Goal: Task Accomplishment & Management: Complete application form

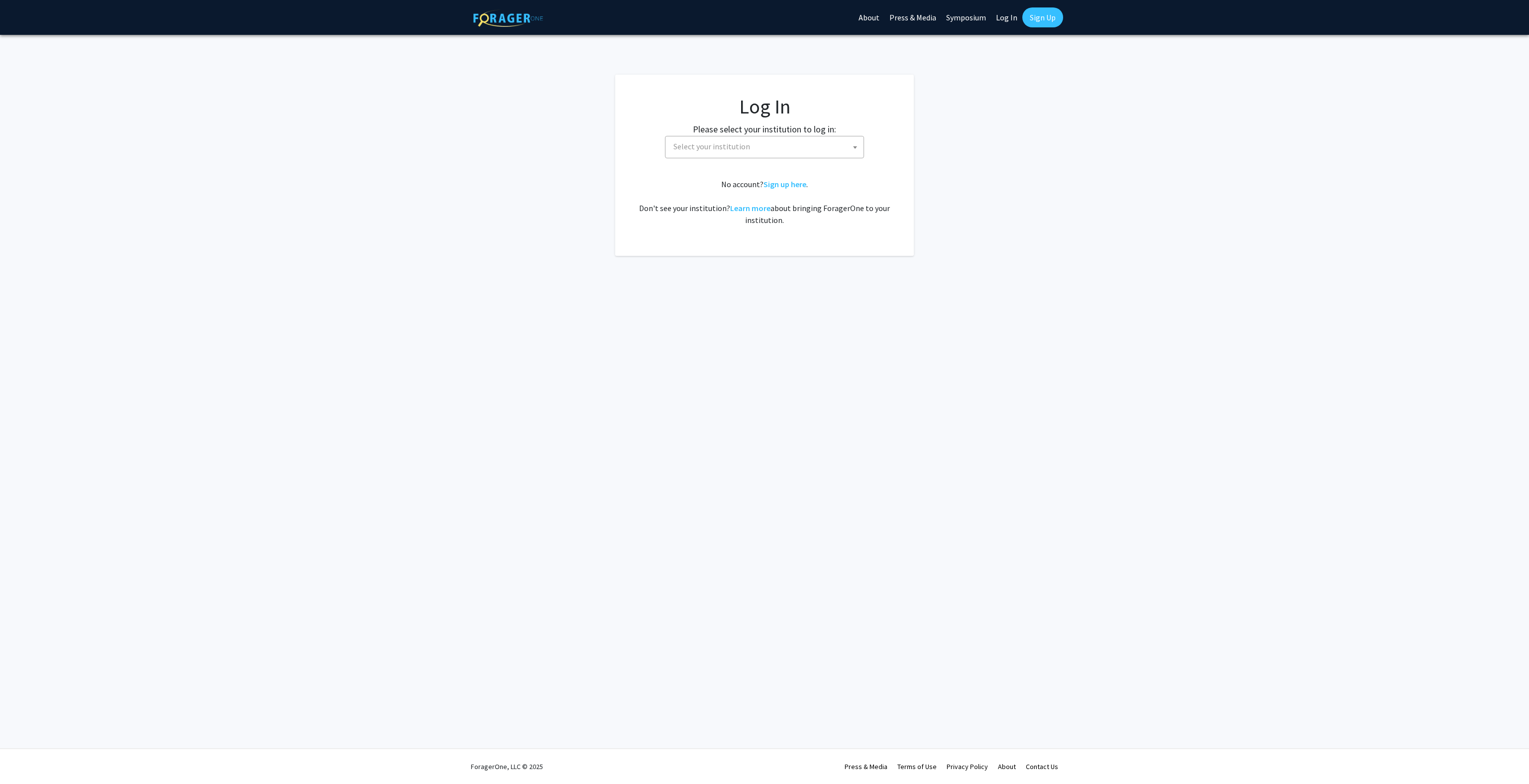
select select
click at [715, 155] on span "Select your institution" at bounding box center [766, 146] width 194 height 21
type input "U"
type input "kent"
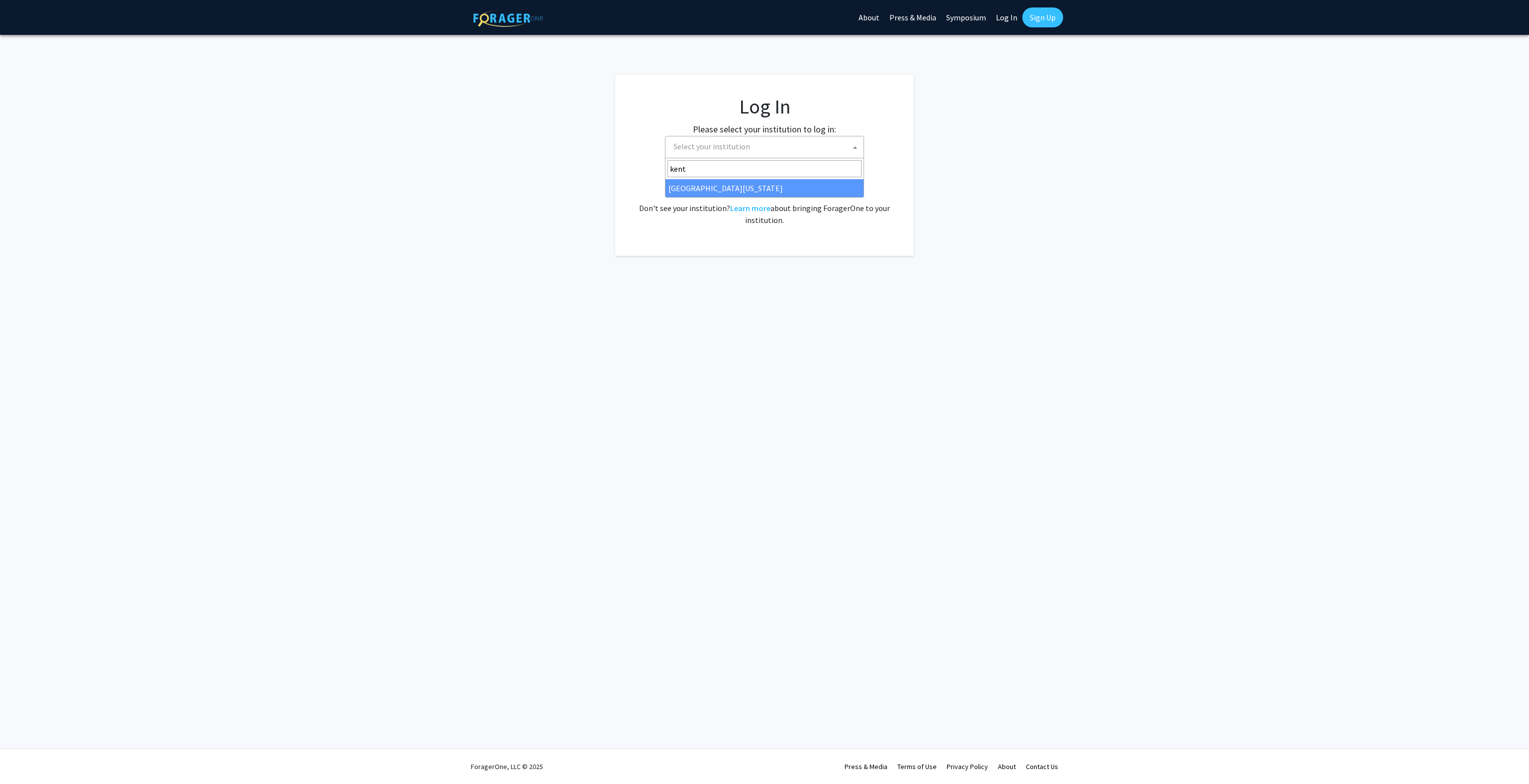
select select "13"
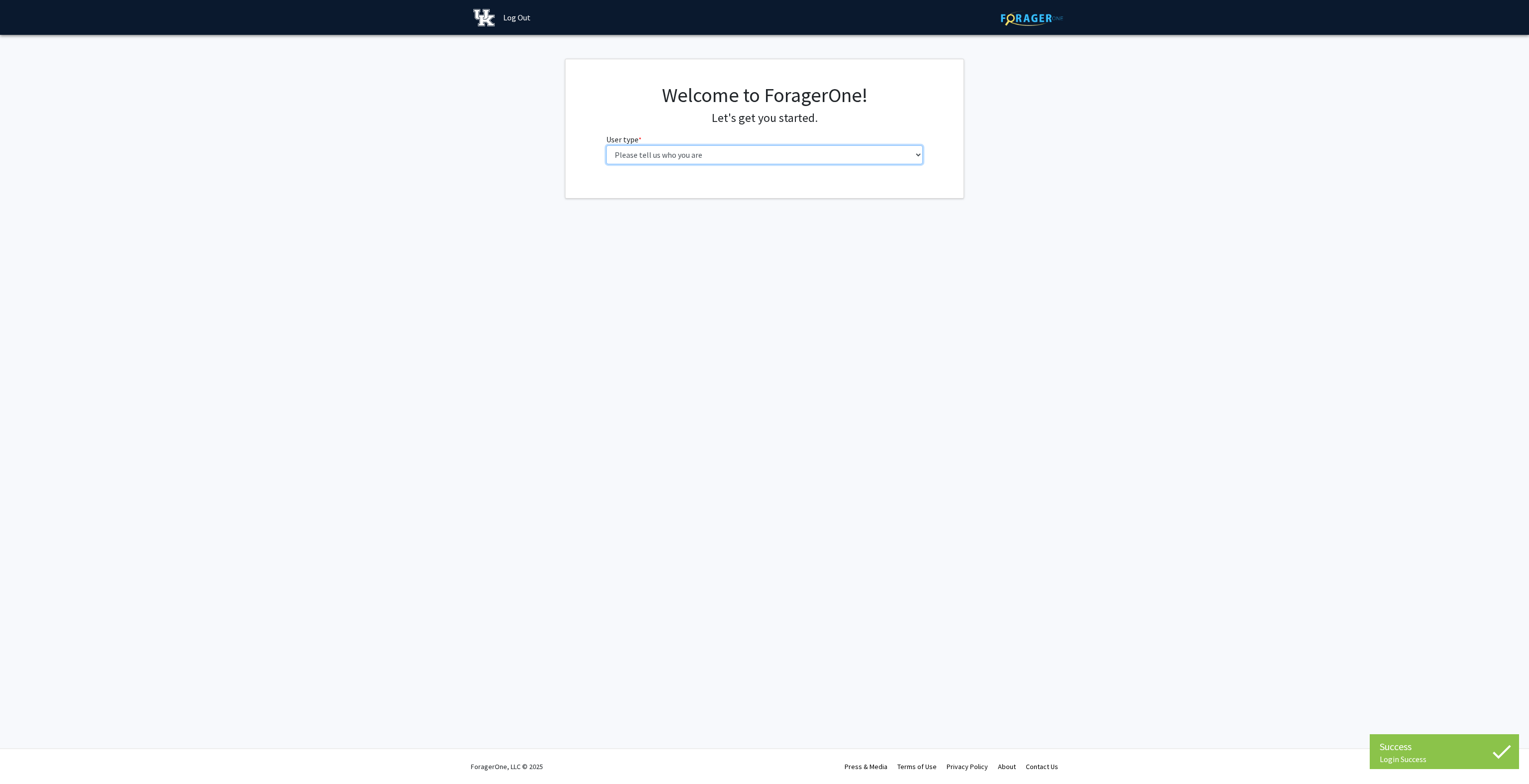
select select "1: undergrad"
click at [606, 145] on select "Please tell us who you are Undergraduate Student Master's Student Doctoral Cand…" at bounding box center [764, 155] width 317 height 19
click at [734, 199] on input "First Name * required" at bounding box center [764, 193] width 317 height 19
type input "Nathan"
type input "Smith"
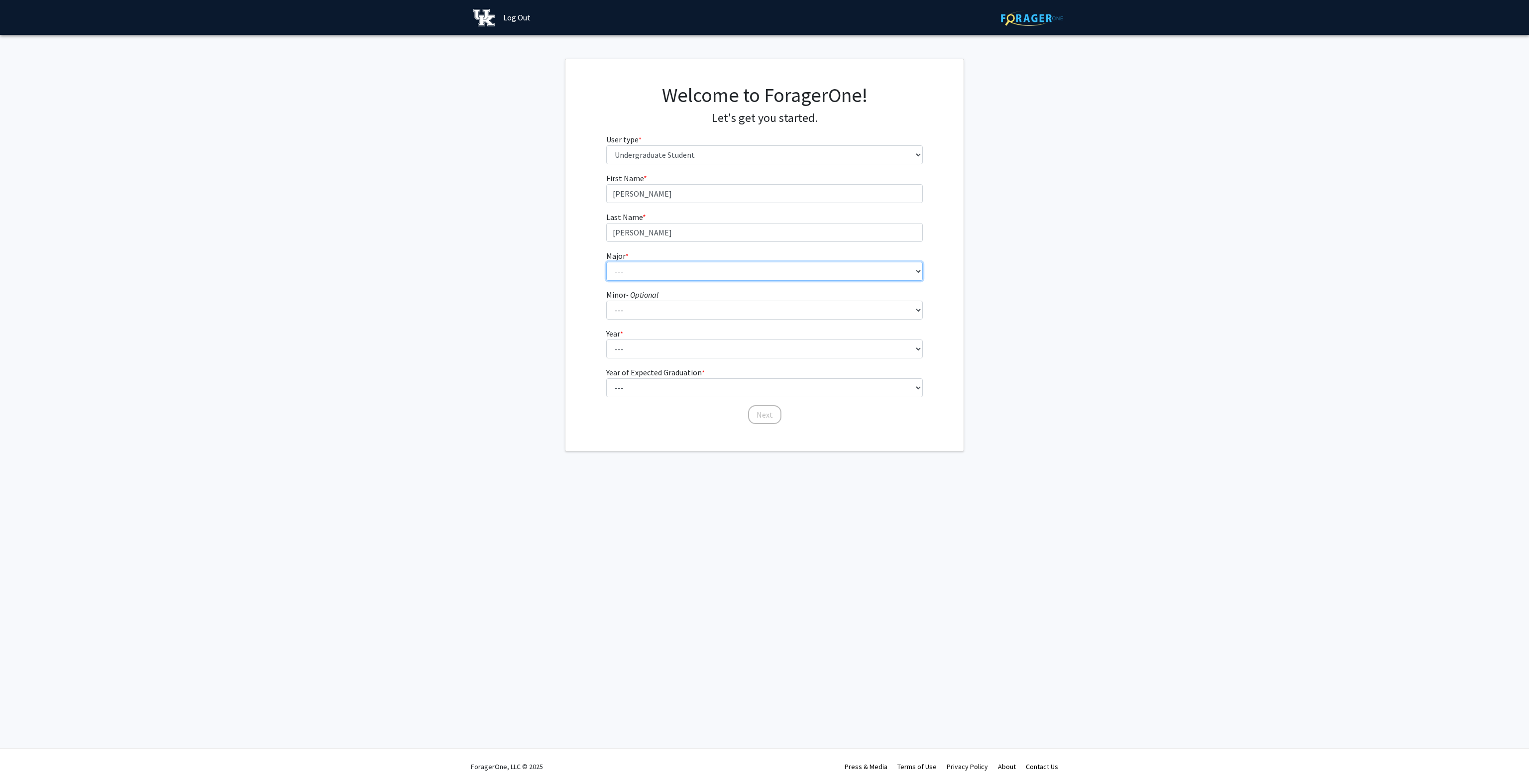
select select "4: 841"
click at [606, 262] on select "--- Accounting Aerospace Engineering African American & Africana Studies Agricu…" at bounding box center [764, 271] width 317 height 19
click at [677, 302] on select "--- African American & Africana Studies Agricultural Economics American Studies…" at bounding box center [764, 310] width 317 height 19
click at [554, 406] on fg-get-started "Welcome to ForagerOne! Let's get you started. User type * required Please tell …" at bounding box center [764, 255] width 1529 height 393
select select "1: first-year"
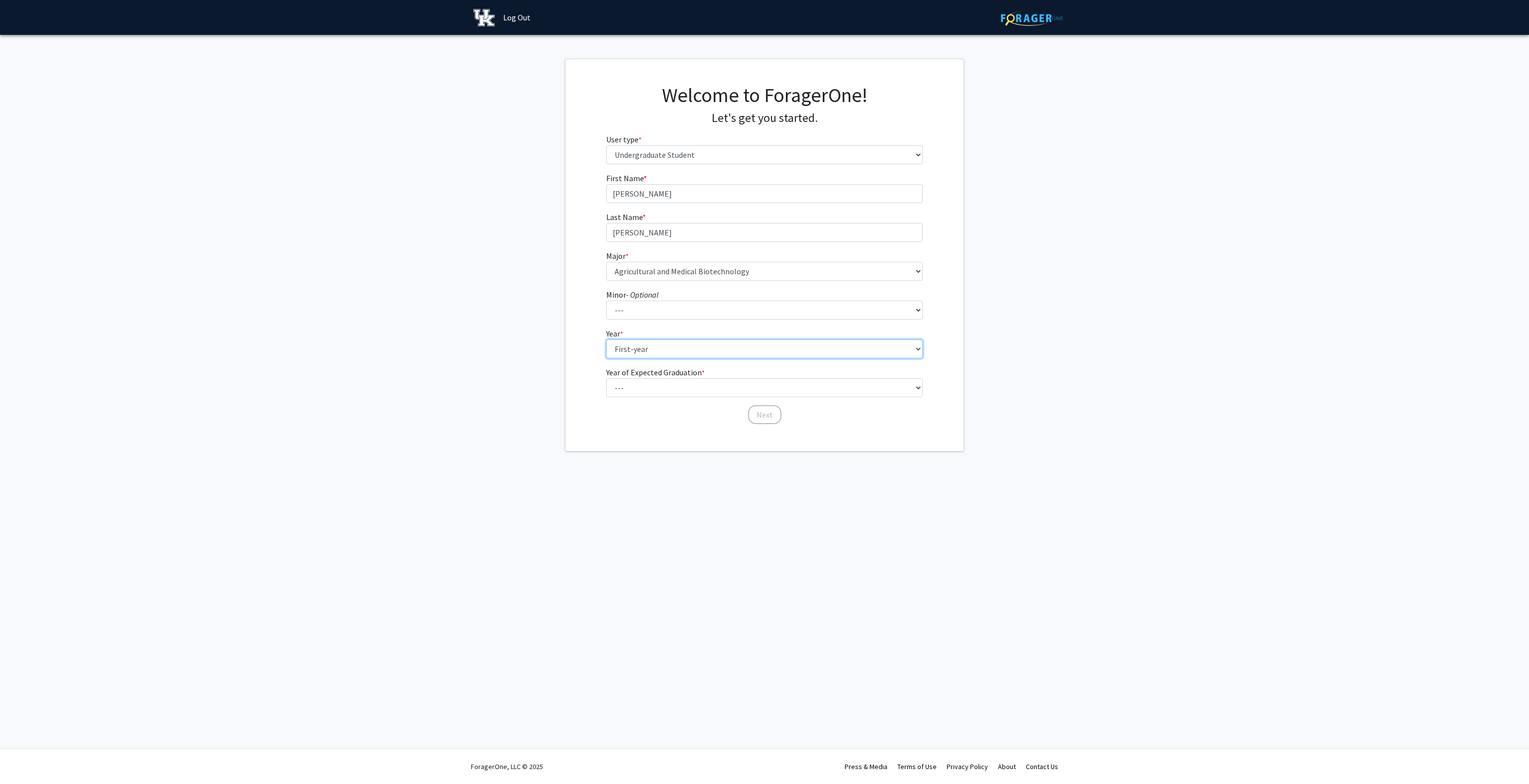
click at [606, 339] on select "--- First-year Sophomore Junior Senior Postbaccalaureate Certificate" at bounding box center [764, 349] width 317 height 19
select select "5: 2029"
click at [606, 378] on select "--- 2025 2026 2027 2028 2029 2030 2031 2032 2033 2034" at bounding box center [764, 387] width 317 height 19
click at [758, 411] on button "Next" at bounding box center [765, 415] width 34 height 19
select select "1: peer_recommendation"
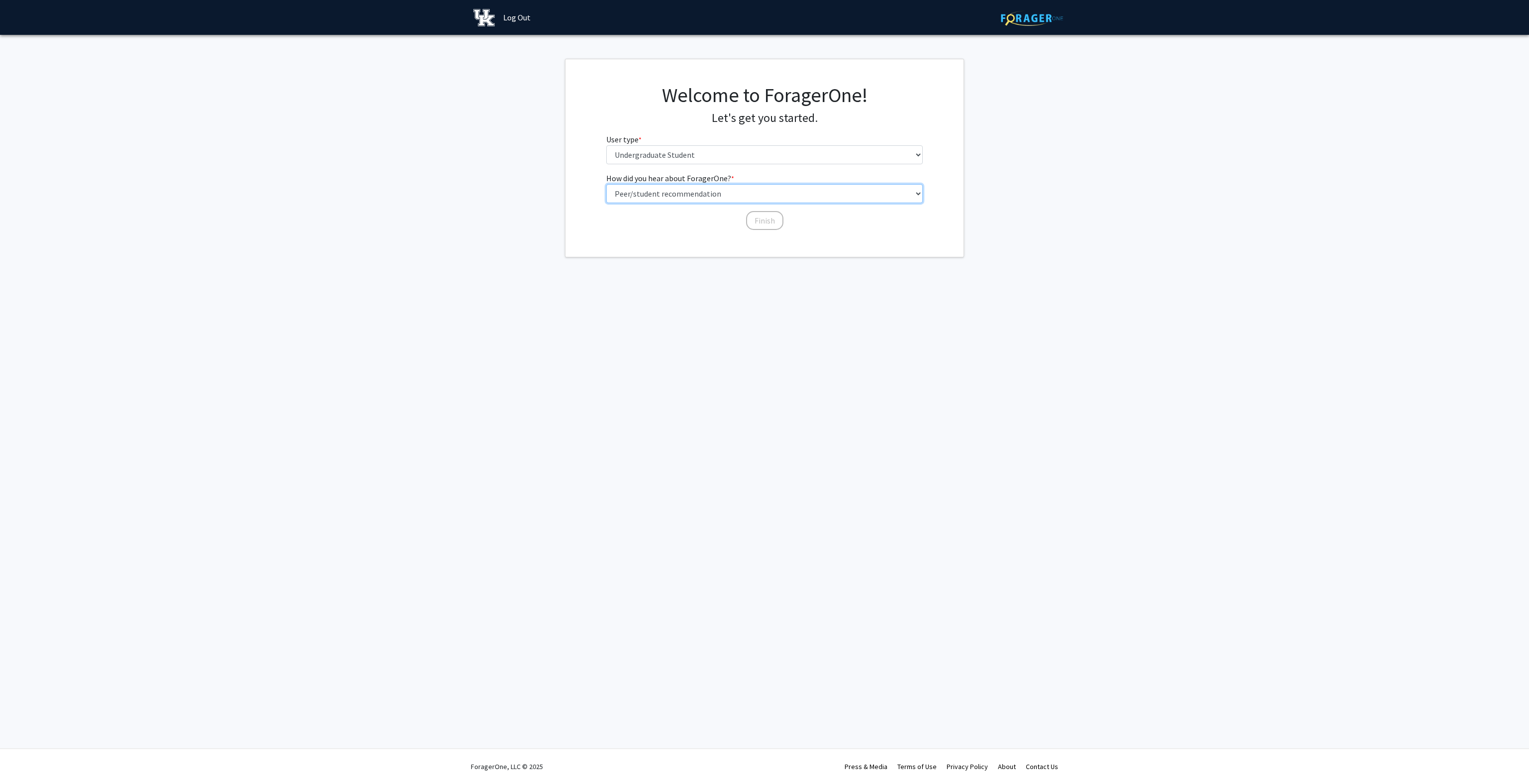
click at [606, 184] on select "Select an option Peer/student recommendation Faculty/staff recommendation Unive…" at bounding box center [764, 193] width 317 height 19
click at [756, 219] on button "Finish" at bounding box center [765, 220] width 38 height 19
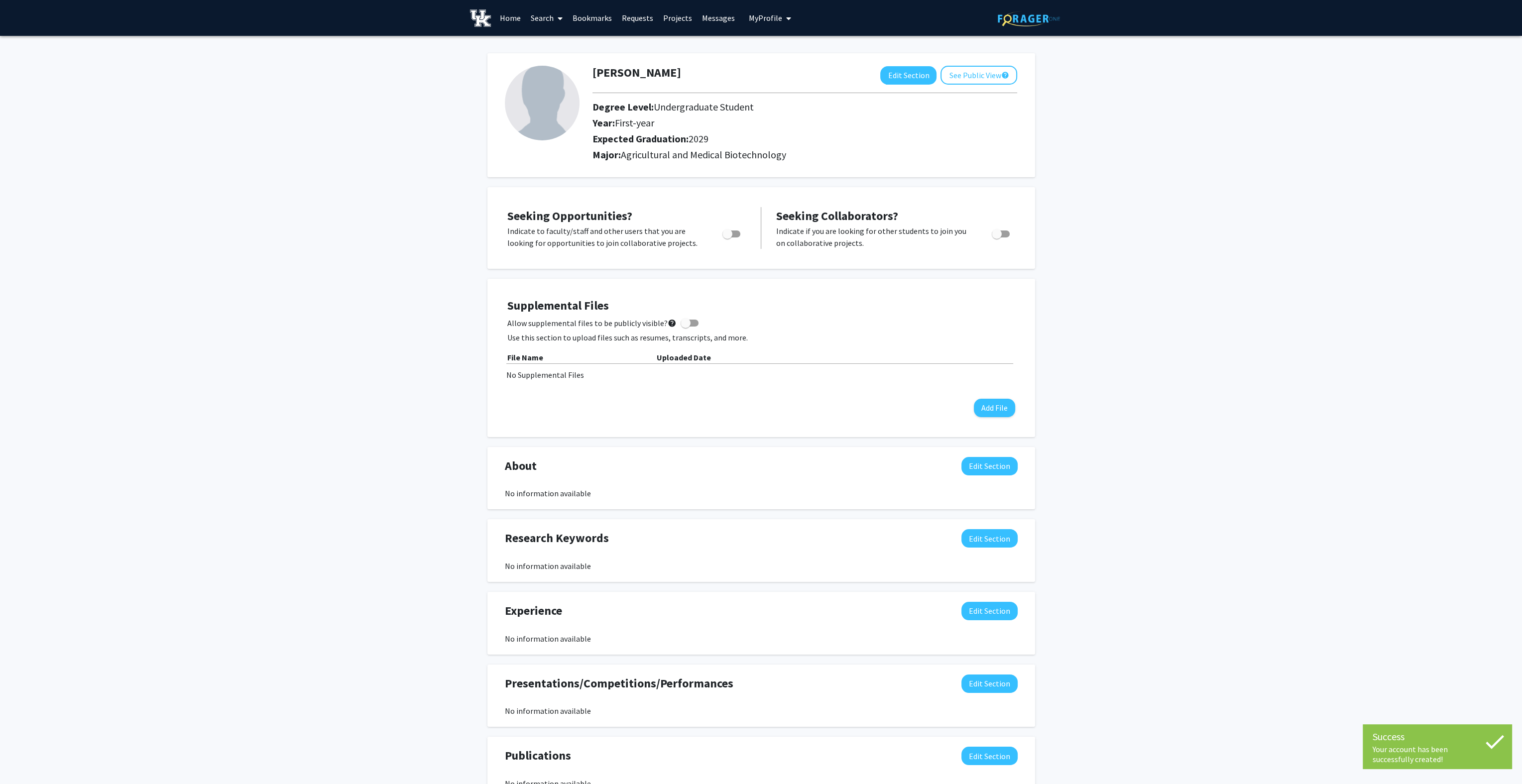
click at [739, 232] on span "Toggle" at bounding box center [731, 234] width 18 height 7
click at [727, 237] on input "Are you actively seeking opportunities?" at bounding box center [727, 237] width 1 height 1
checkbox input "true"
click at [561, 18] on icon at bounding box center [559, 18] width 5 height 8
click at [556, 67] on span "Students" at bounding box center [556, 65] width 61 height 20
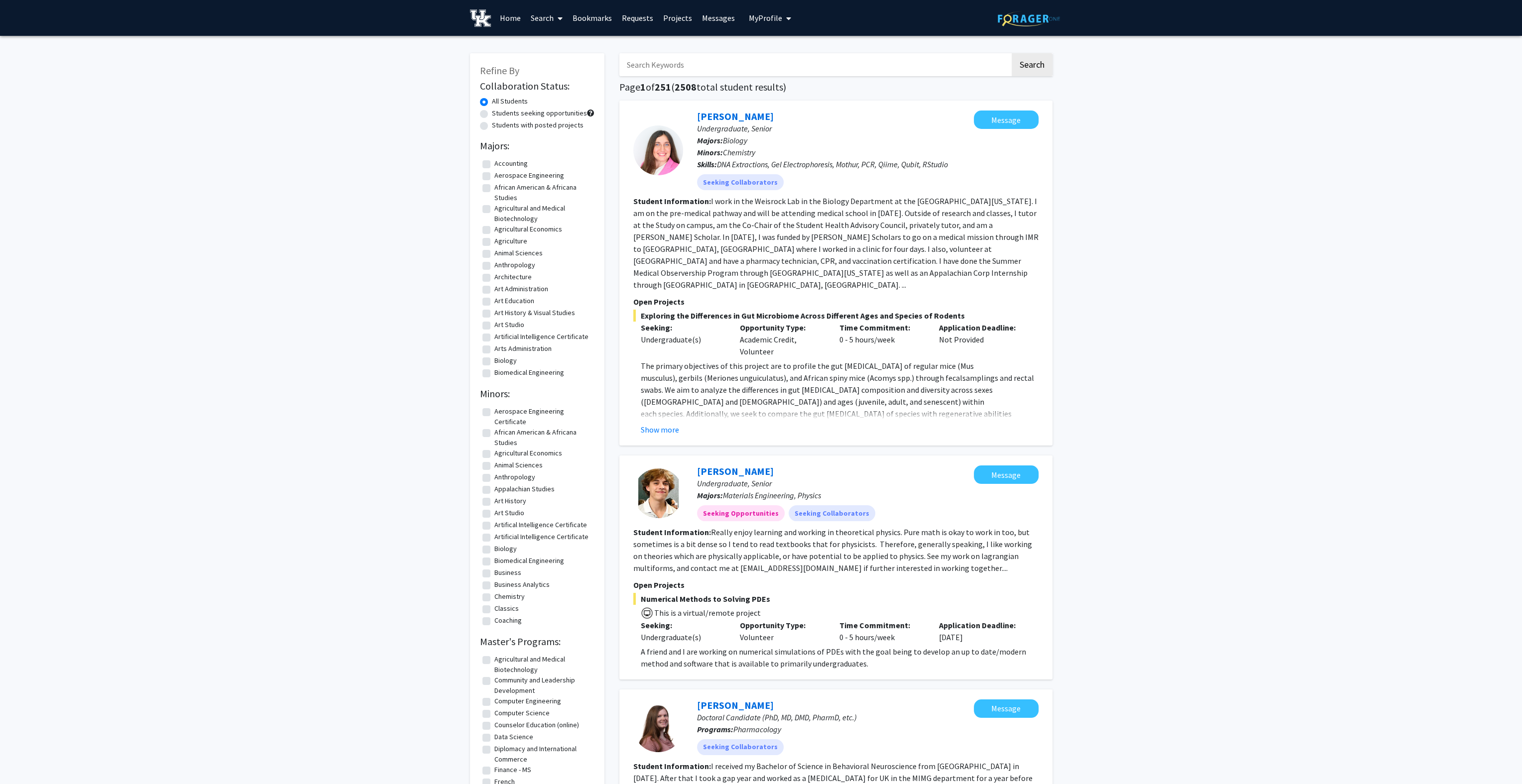
click at [762, 23] on span "My Profile" at bounding box center [766, 18] width 34 height 10
click at [781, 52] on span "View Profile" at bounding box center [811, 57] width 60 height 11
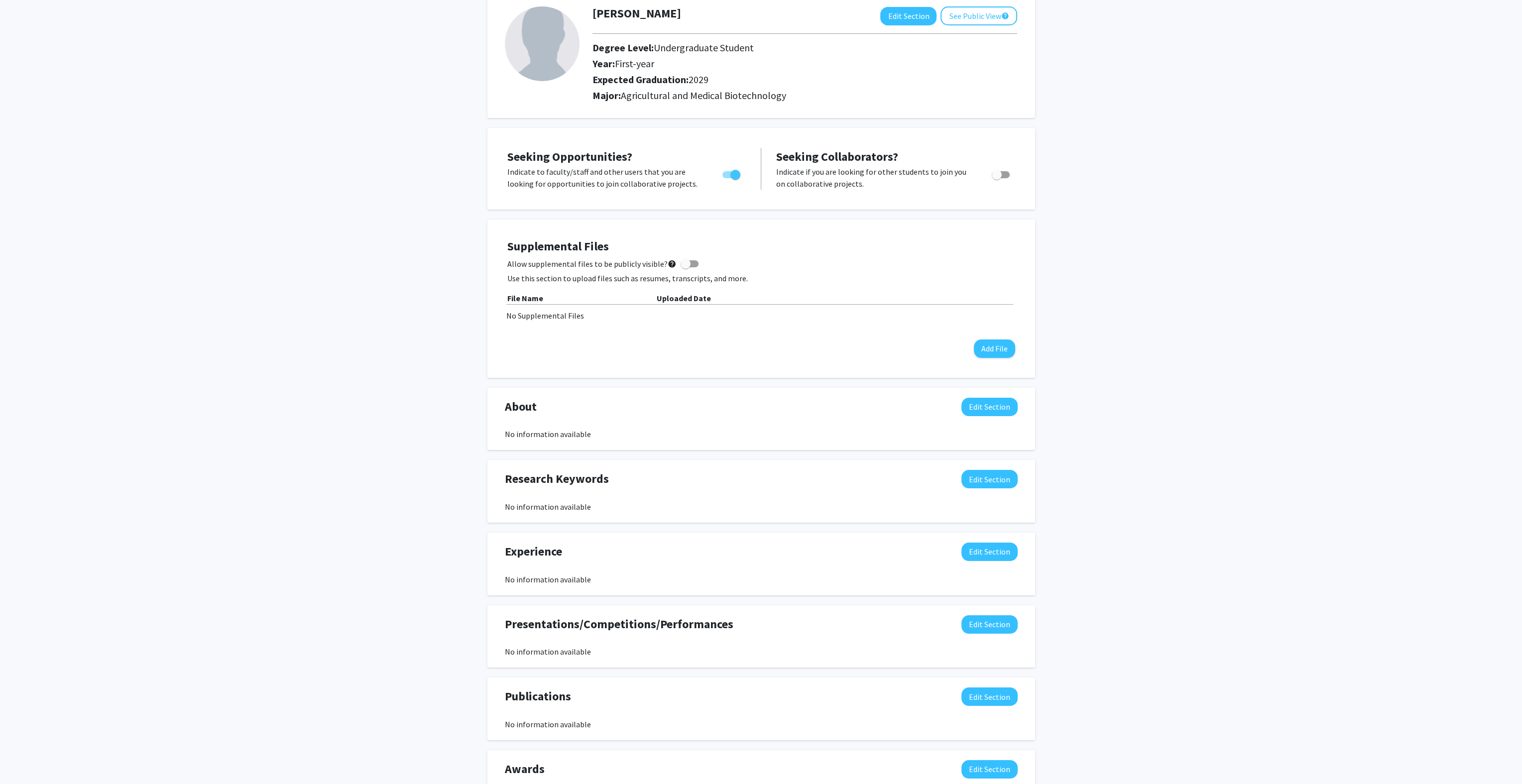
scroll to position [90, 0]
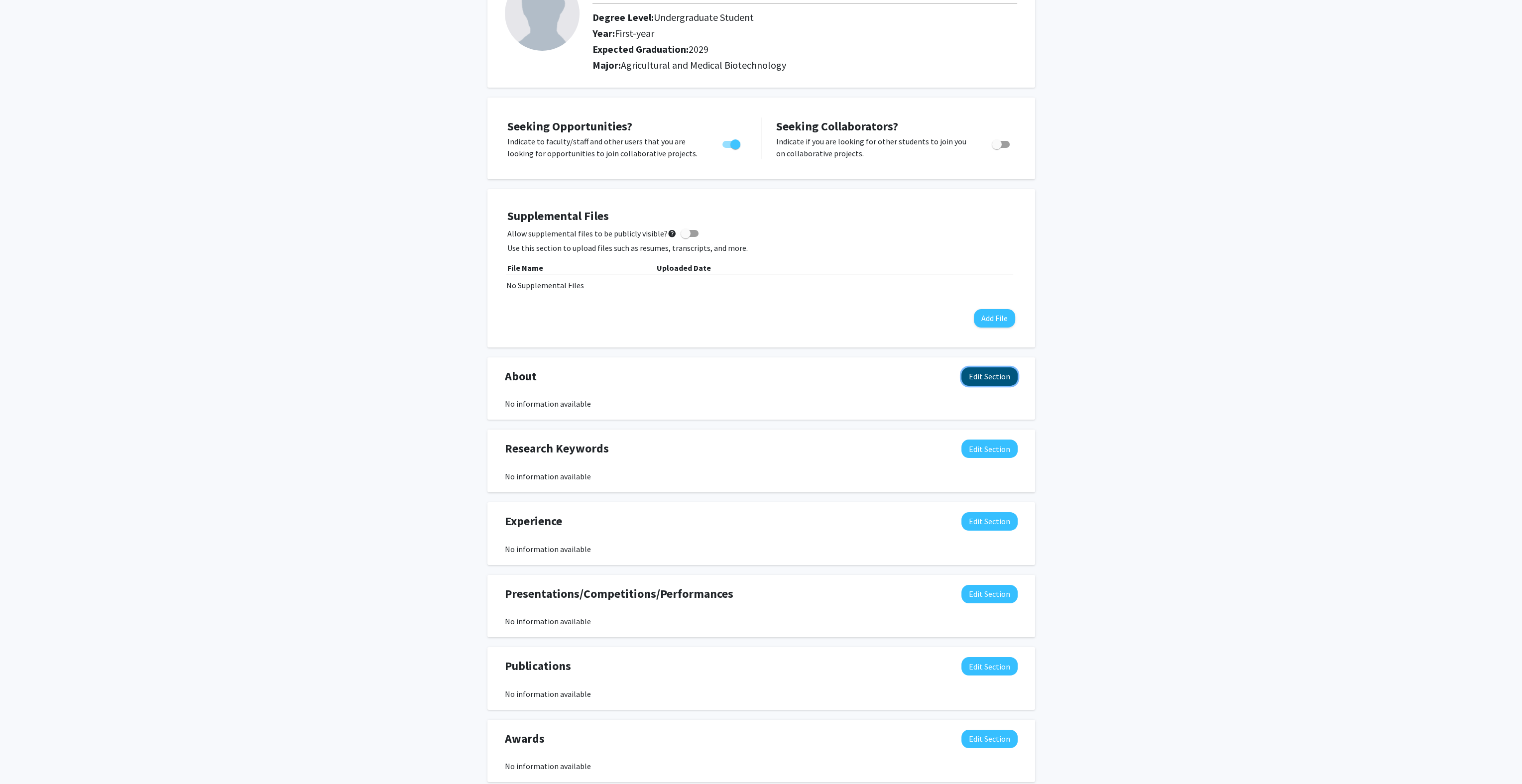
click at [989, 377] on button "Edit Section" at bounding box center [990, 377] width 56 height 19
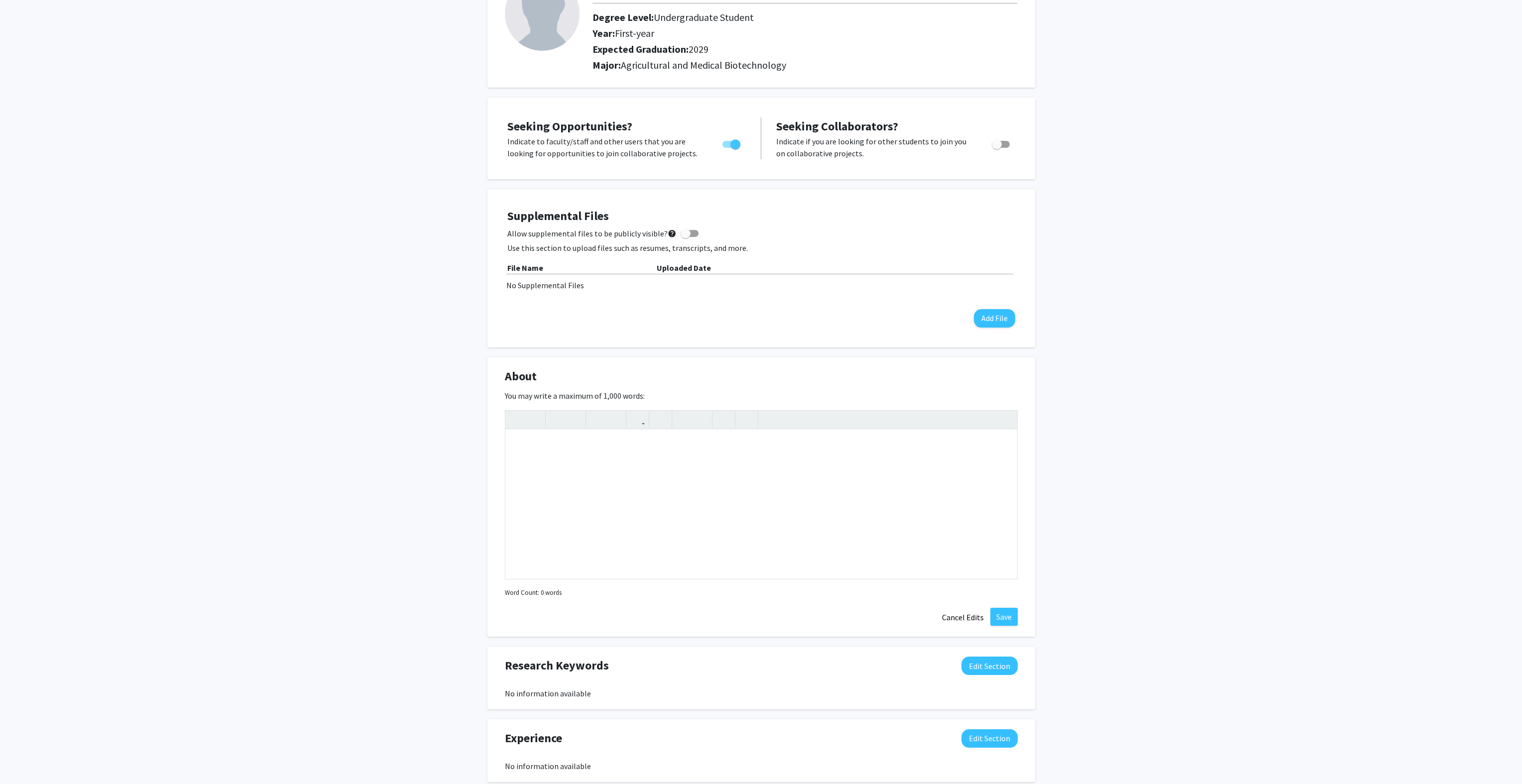
click at [872, 346] on div "Supplemental Files Allow supplemental files to be publicly visible? help Use th…" at bounding box center [762, 268] width 548 height 158
click at [1228, 401] on div "Nathan Smith Edit Section See Public View help Degree Level: Undergraduate Stud…" at bounding box center [761, 489] width 1522 height 1085
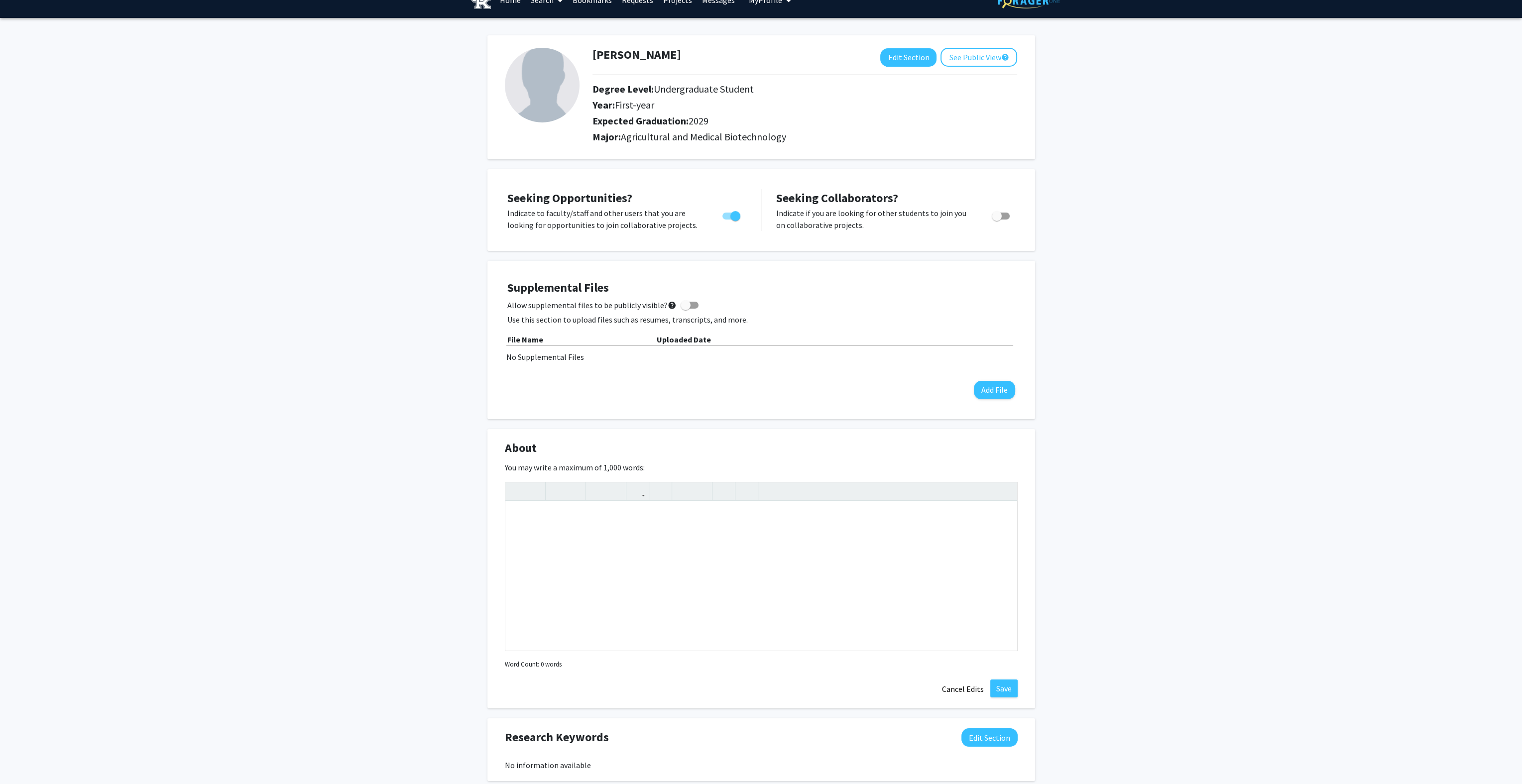
scroll to position [0, 0]
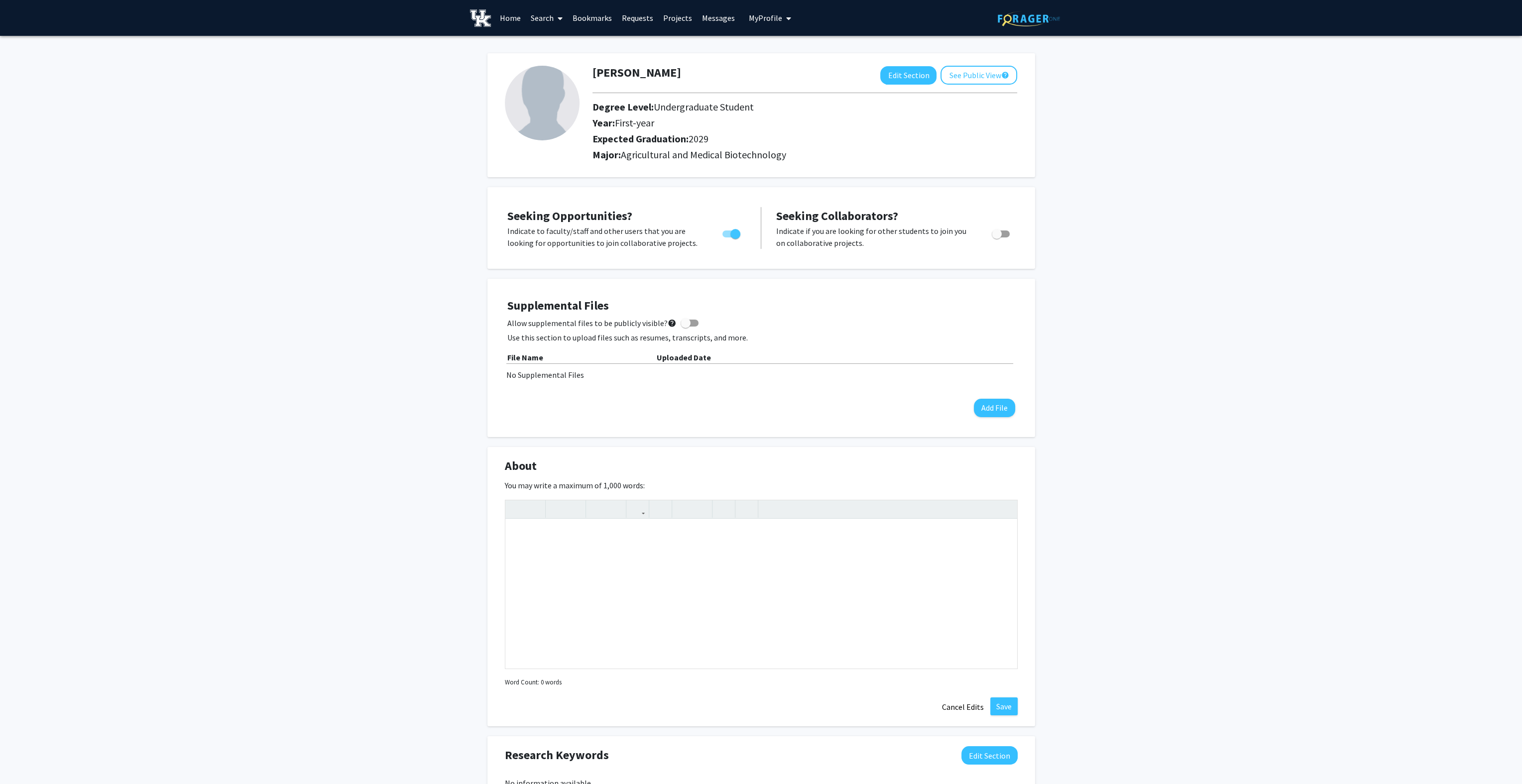
click at [510, 22] on link "Home" at bounding box center [510, 18] width 31 height 35
